Goal: Check status: Check status

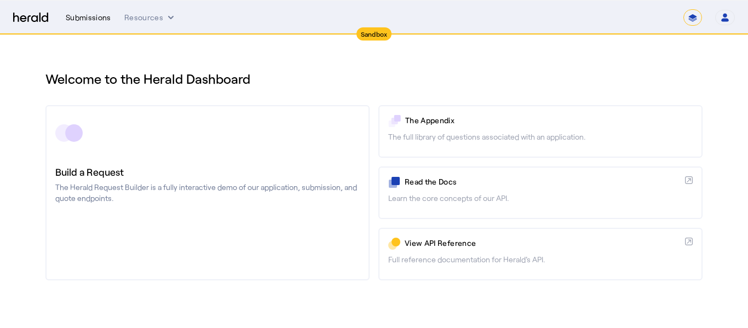
click at [81, 18] on div "Submissions" at bounding box center [88, 17] width 45 height 11
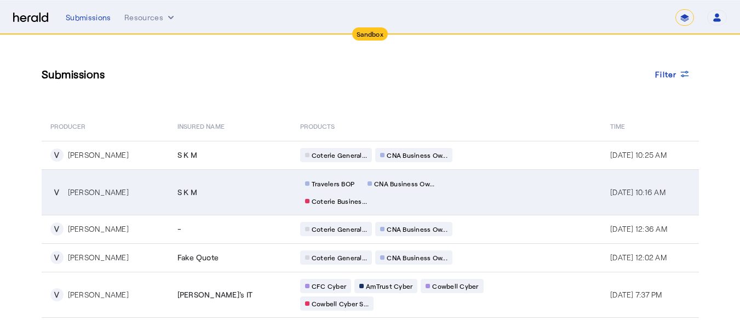
scroll to position [3, 0]
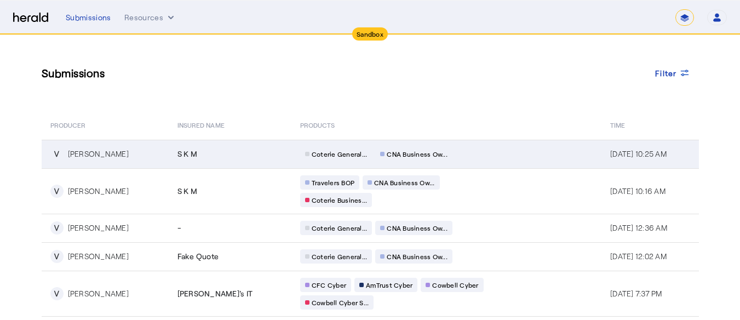
click at [109, 156] on div "[PERSON_NAME]" at bounding box center [98, 153] width 61 height 11
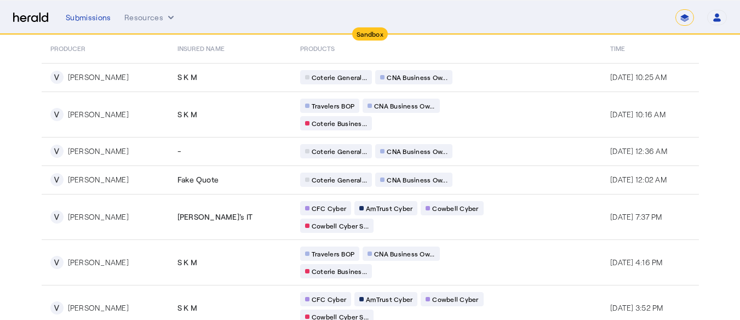
scroll to position [89, 0]
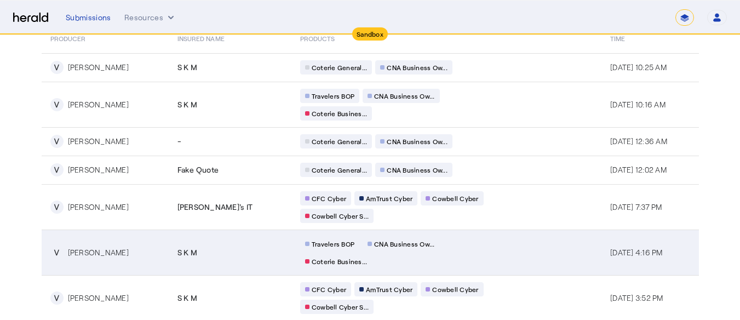
click at [93, 253] on div "[PERSON_NAME]" at bounding box center [98, 252] width 61 height 11
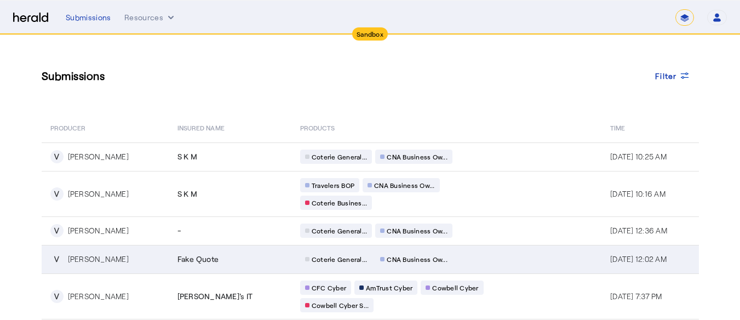
click at [144, 258] on div "V [PERSON_NAME]" at bounding box center [107, 258] width 114 height 13
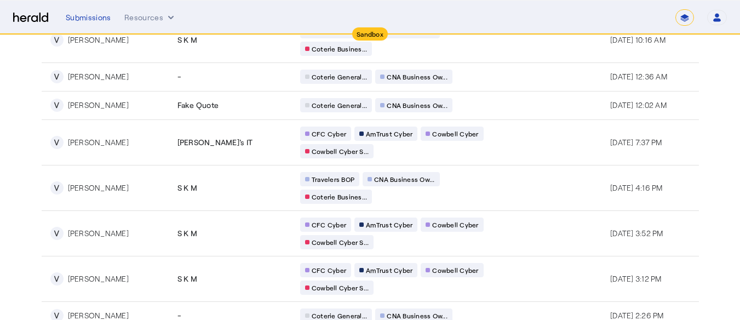
scroll to position [241, 0]
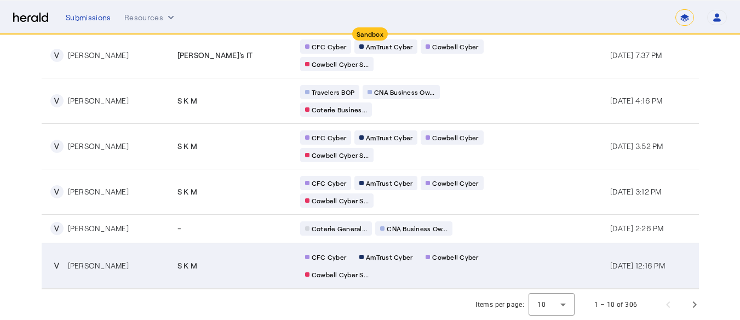
click at [127, 276] on td "V [PERSON_NAME]" at bounding box center [105, 266] width 127 height 46
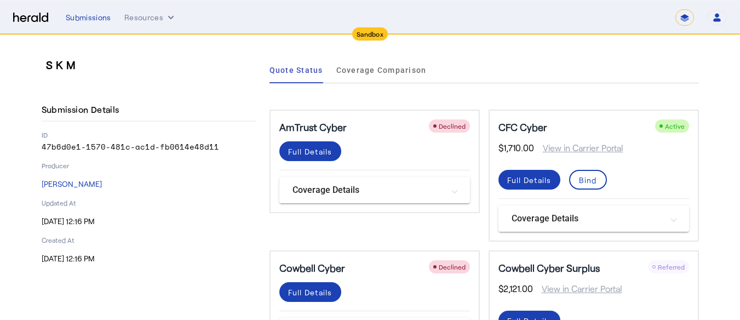
click at [127, 276] on div "S K M Submission Details ID 47b6d0e1-1570-481c-ac1d-fb0614e48d11 Producer [PERS…" at bounding box center [149, 219] width 215 height 325
click at [538, 180] on div "Full Details" at bounding box center [529, 180] width 44 height 12
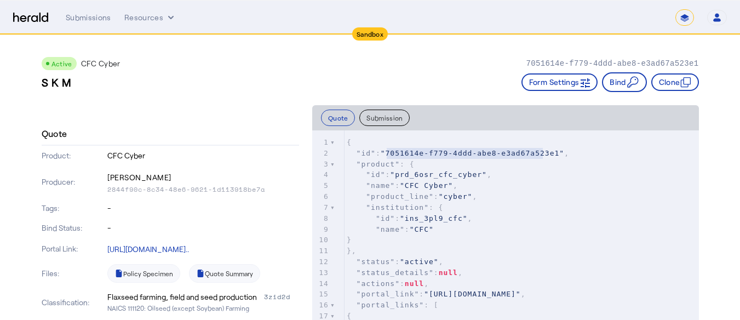
type textarea "**********"
drag, startPoint x: 392, startPoint y: 154, endPoint x: 552, endPoint y: 154, distance: 159.9
click at [552, 154] on span ""7051614e-f779-4ddd-abe8-e3ad67a523e1"" at bounding box center [472, 153] width 183 height 8
